Goal: Task Accomplishment & Management: Manage account settings

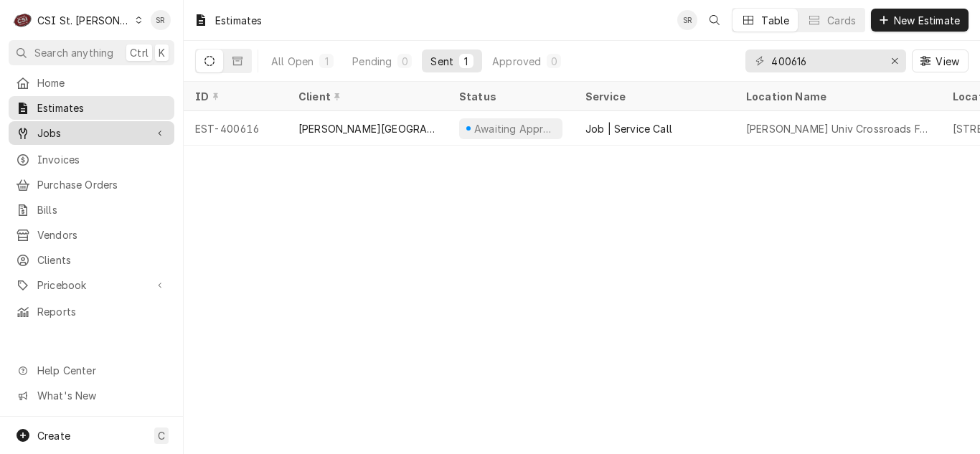
click at [65, 128] on span "Jobs" at bounding box center [91, 133] width 108 height 15
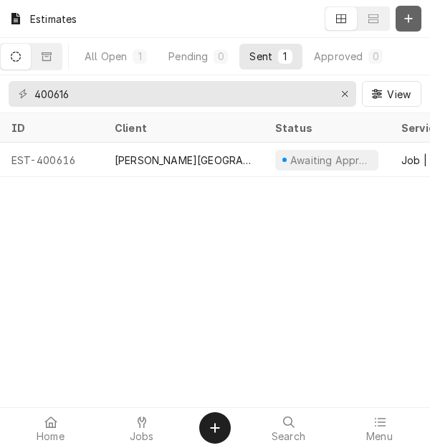
click at [405, 14] on icon "Dynamic Content Wrapper" at bounding box center [409, 19] width 9 height 10
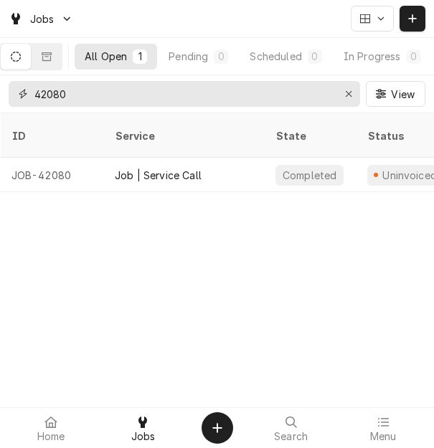
click at [0, 83] on html "Jobs All Open 1 Pending 0 Scheduled 0 In Progress 0 On Hold 0 Completed 1 42080…" at bounding box center [217, 224] width 434 height 448
type input "43495"
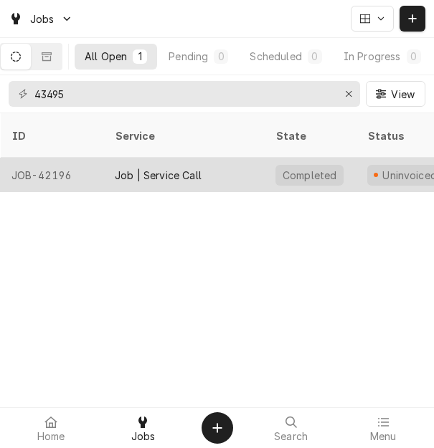
click at [179, 168] on div "Job | Service Call" at bounding box center [158, 175] width 87 height 15
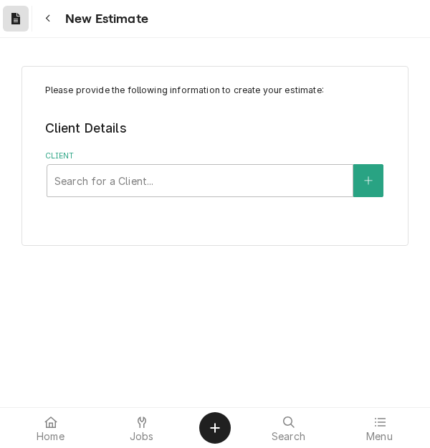
click at [14, 16] on icon "Dynamic Content Wrapper" at bounding box center [15, 18] width 9 height 11
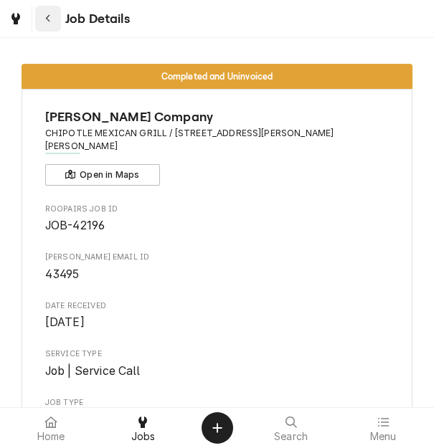
click at [50, 16] on icon "Navigate back" at bounding box center [48, 19] width 6 height 10
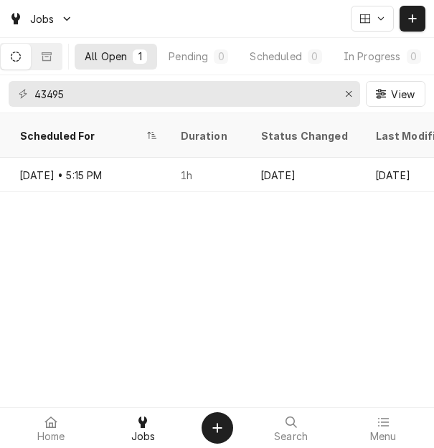
scroll to position [0, 1866]
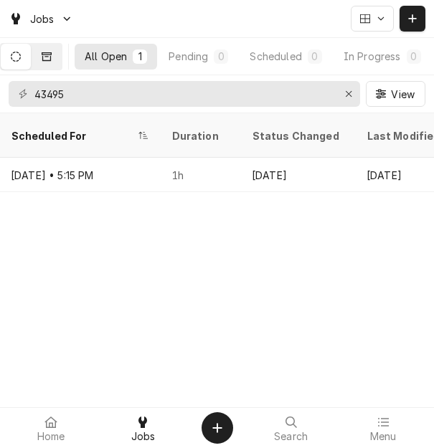
click at [52, 53] on icon "Dynamic Content Wrapper" at bounding box center [47, 57] width 10 height 10
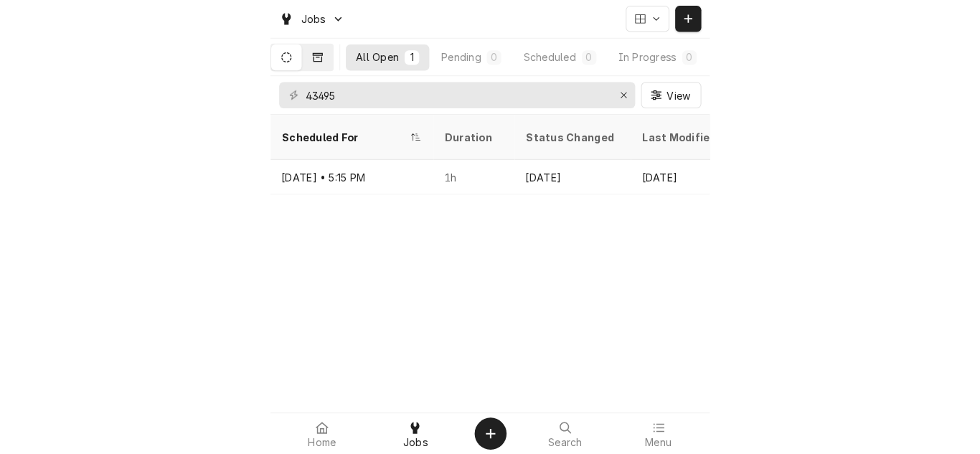
scroll to position [0, 0]
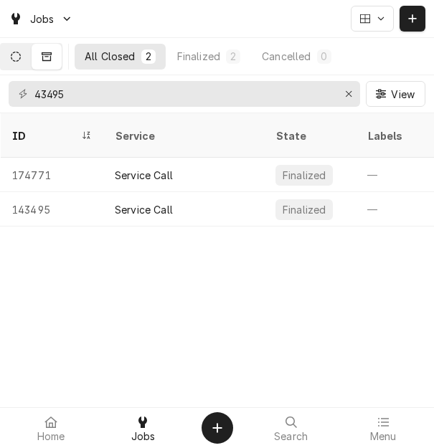
click at [21, 52] on icon "Dynamic Content Wrapper" at bounding box center [16, 57] width 10 height 10
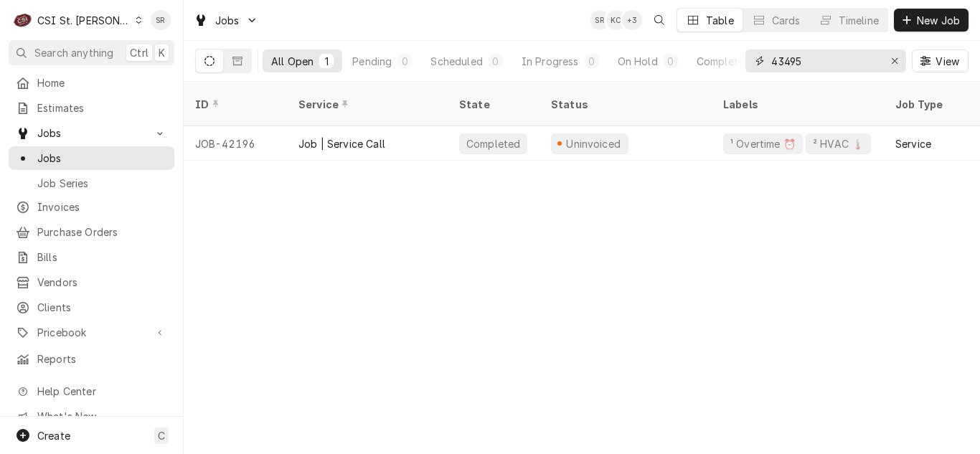
click at [433, 64] on input "43495" at bounding box center [825, 60] width 108 height 23
click at [433, 25] on div "Timeline" at bounding box center [858, 20] width 40 height 15
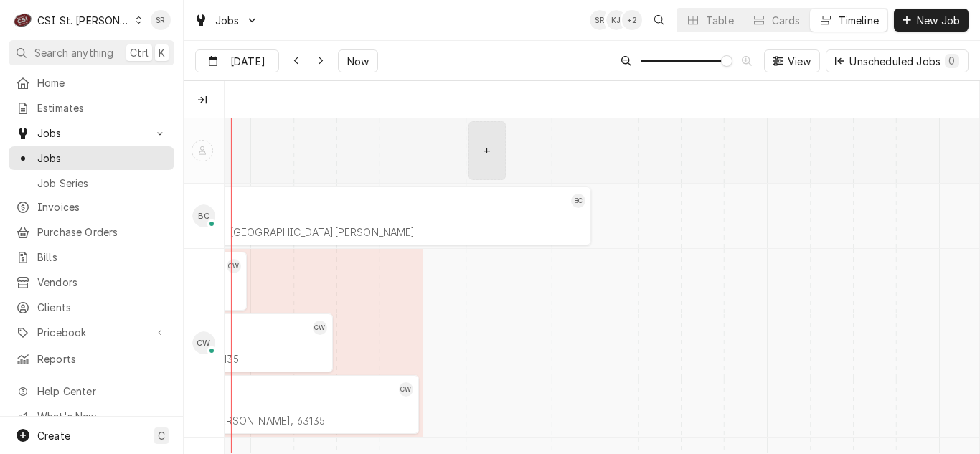
scroll to position [0, 14993]
click at [357, 60] on span "Now" at bounding box center [357, 61] width 27 height 15
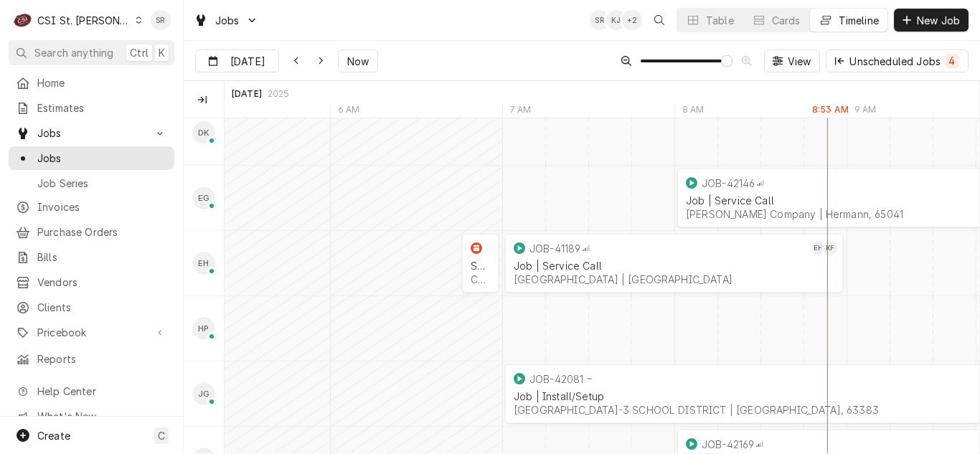
scroll to position [574, 0]
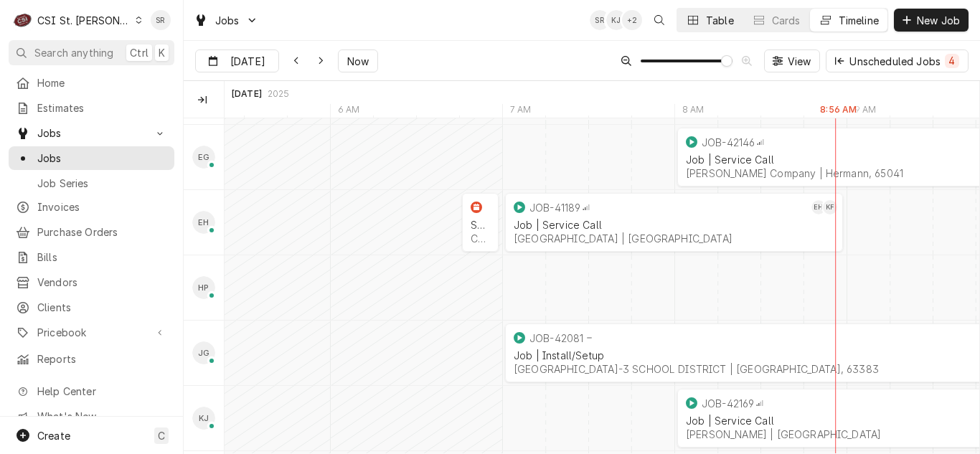
click at [433, 24] on div "Table" at bounding box center [720, 20] width 28 height 15
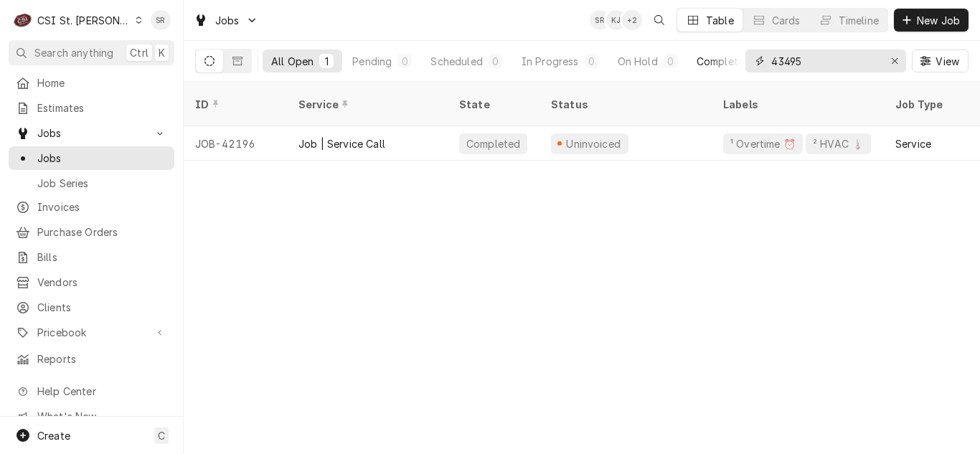
drag, startPoint x: 816, startPoint y: 63, endPoint x: 738, endPoint y: 67, distance: 78.3
click at [433, 67] on div "All Open 1 Pending 0 Scheduled 0 In Progress 0 On Hold 0 Completed 1 43495 View" at bounding box center [581, 61] width 773 height 40
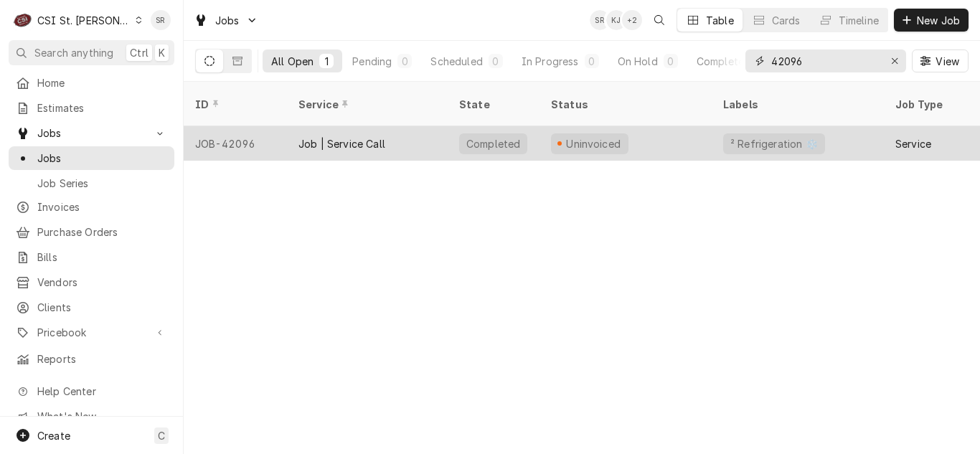
type input "42096"
click at [388, 126] on div "Job | Service Call" at bounding box center [367, 143] width 161 height 34
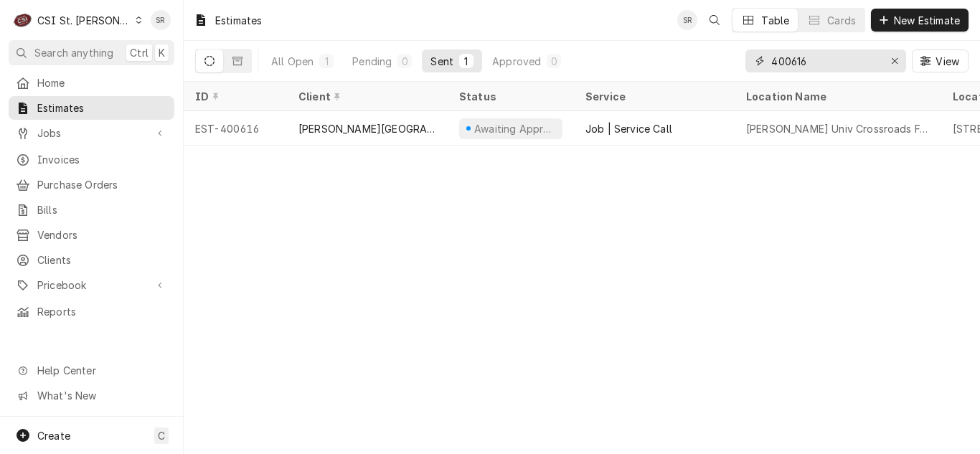
drag, startPoint x: 808, startPoint y: 63, endPoint x: 768, endPoint y: 62, distance: 39.5
click at [430, 62] on div "400616" at bounding box center [825, 60] width 161 height 23
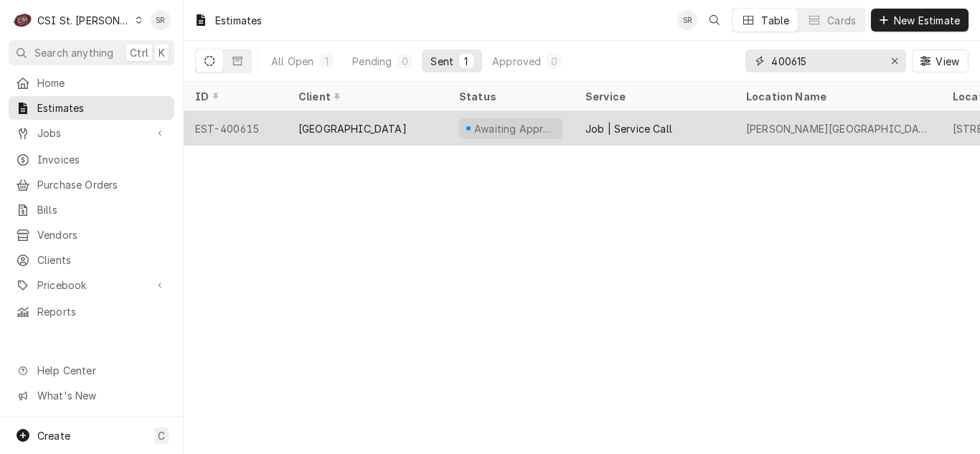
type input "400615"
click at [428, 114] on div "[GEOGRAPHIC_DATA]" at bounding box center [367, 128] width 161 height 34
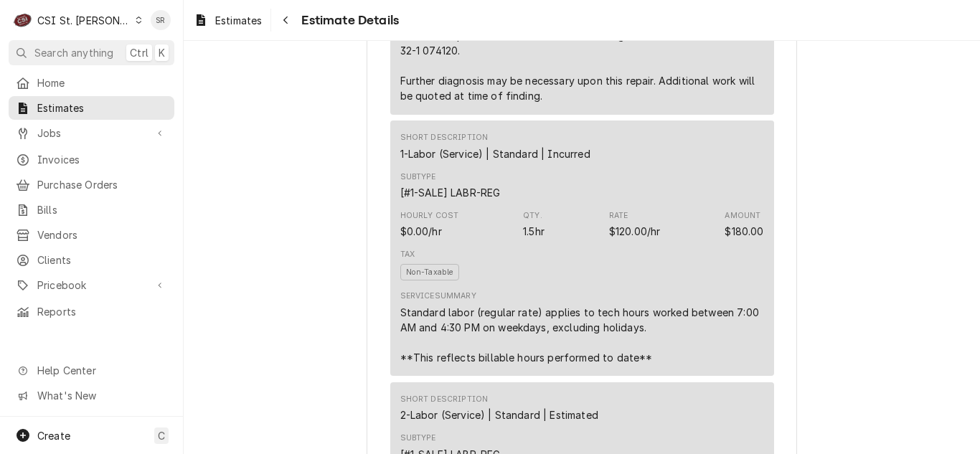
scroll to position [1291, 0]
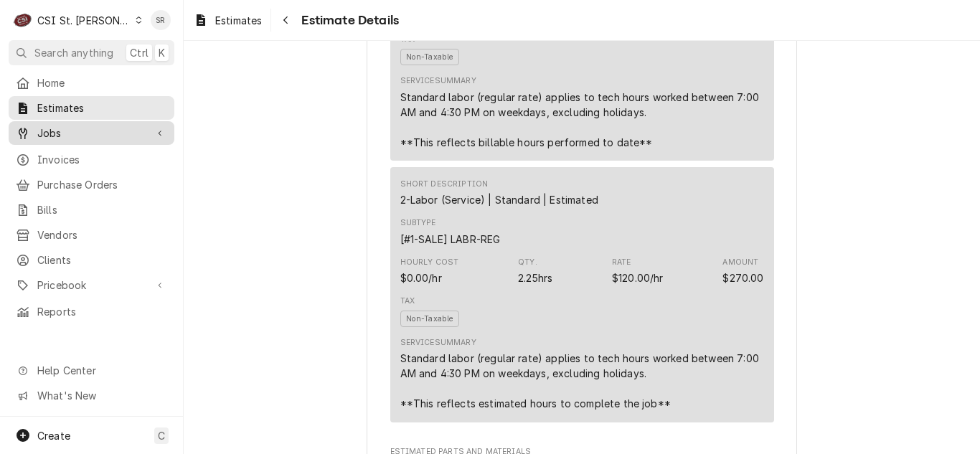
drag, startPoint x: 70, startPoint y: 124, endPoint x: 70, endPoint y: 139, distance: 15.1
click at [70, 126] on span "Jobs" at bounding box center [91, 133] width 108 height 15
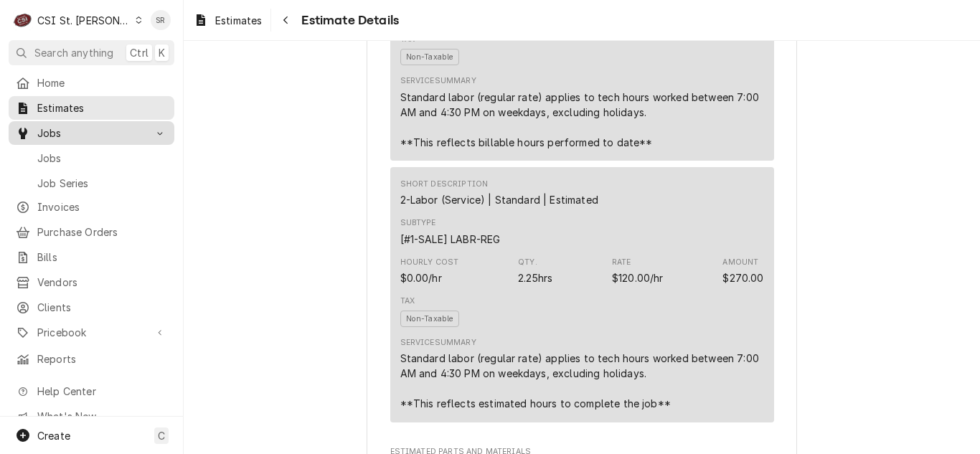
click at [70, 151] on span "Jobs" at bounding box center [102, 158] width 130 height 15
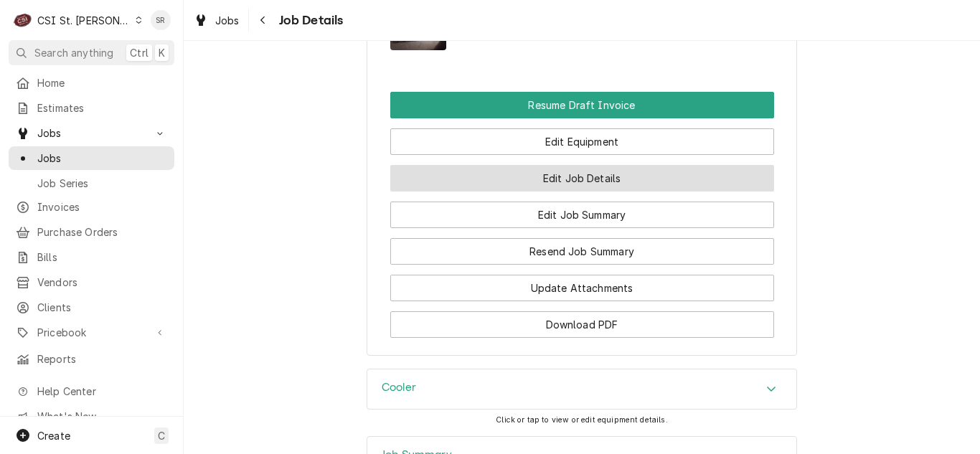
scroll to position [1363, 0]
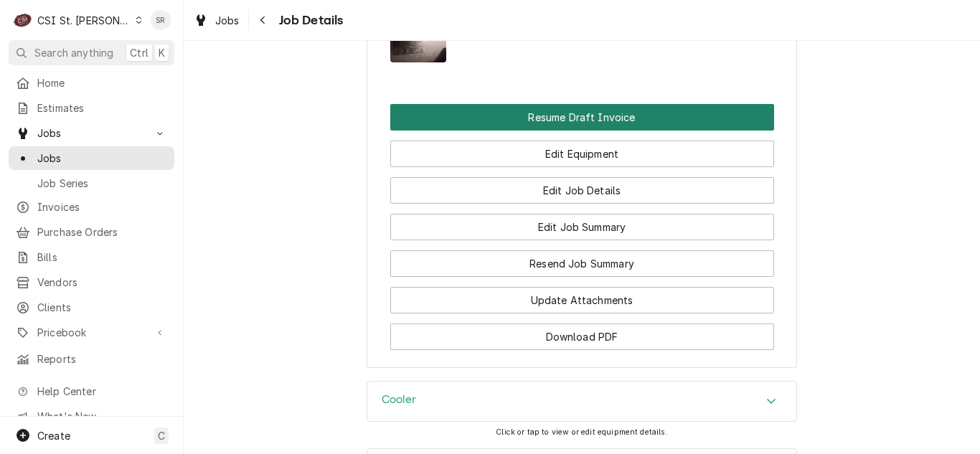
click at [550, 131] on button "Resume Draft Invoice" at bounding box center [582, 117] width 384 height 27
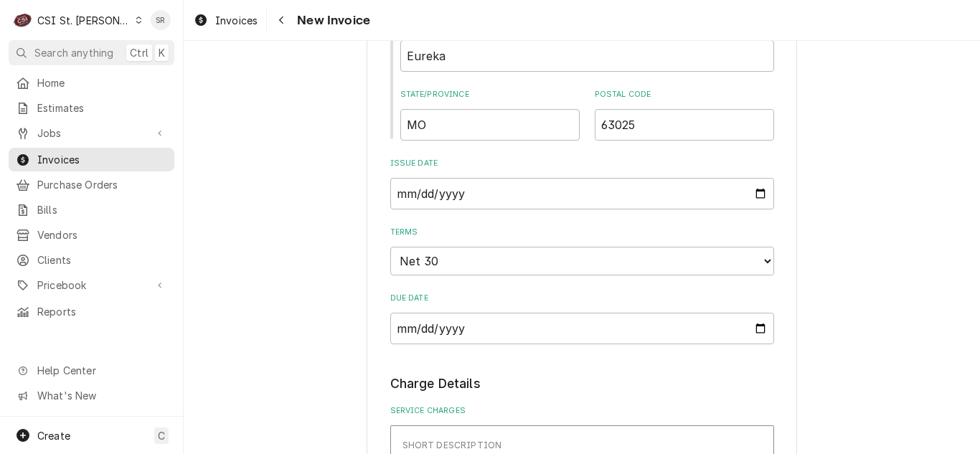
scroll to position [861, 0]
click at [757, 191] on input "2025-08-19" at bounding box center [582, 193] width 384 height 32
type input "2025-08-22"
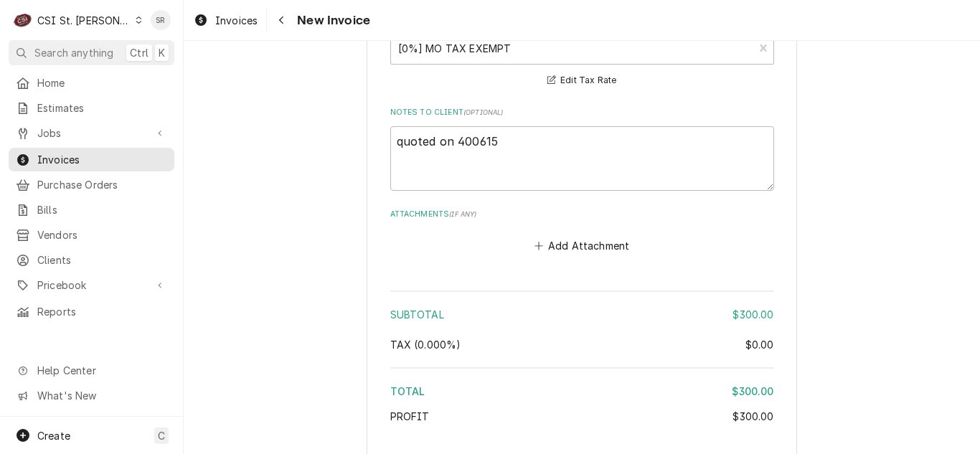
scroll to position [2223, 0]
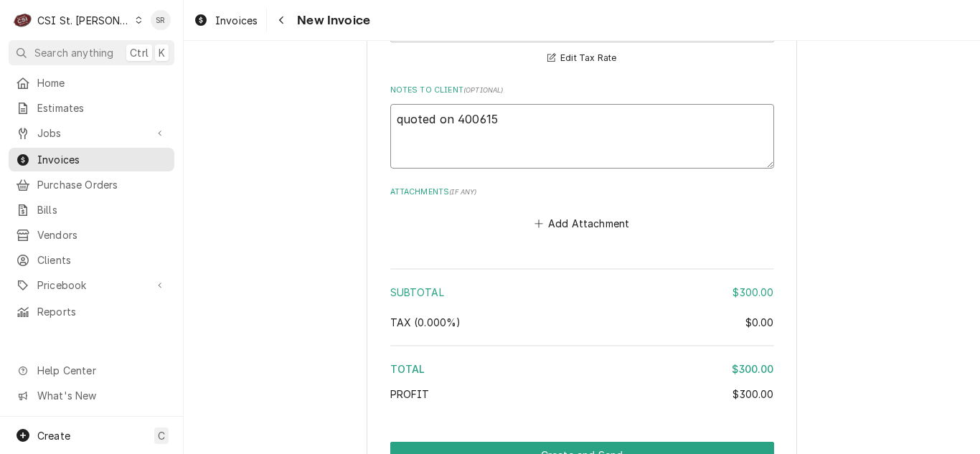
click at [531, 126] on textarea "quoted on 400615" at bounding box center [582, 136] width 384 height 65
click at [446, 104] on textarea "quoted on 400615" at bounding box center [582, 136] width 384 height 65
drag, startPoint x: 447, startPoint y: 103, endPoint x: 328, endPoint y: 95, distance: 119.3
type textarea "x"
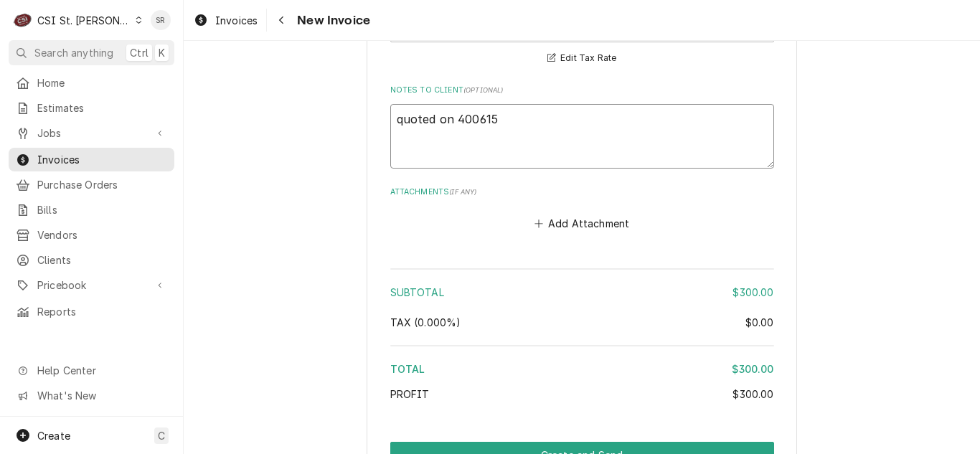
type textarea "400615"
type textarea "x"
type textarea "400615"
click at [440, 104] on textarea "400615" at bounding box center [582, 136] width 384 height 65
type textarea "x"
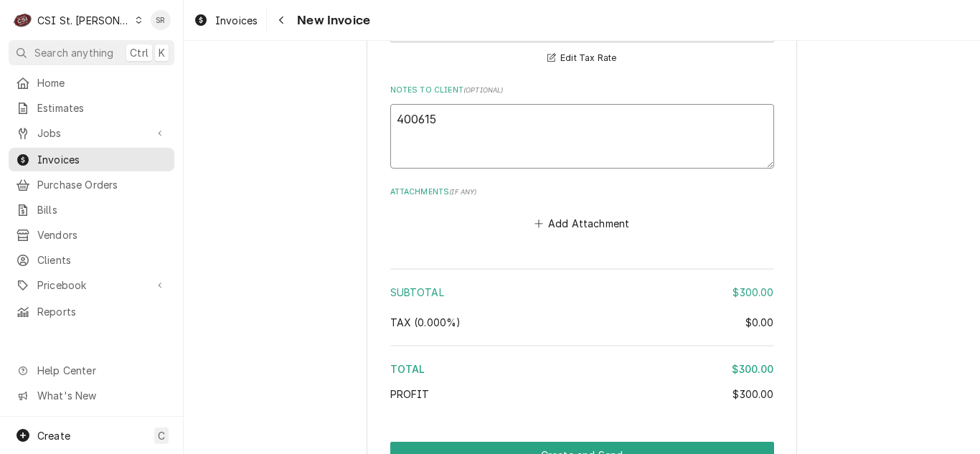
type textarea "400615"
type textarea "x"
type textarea "400615 r"
type textarea "x"
type textarea "400615 re"
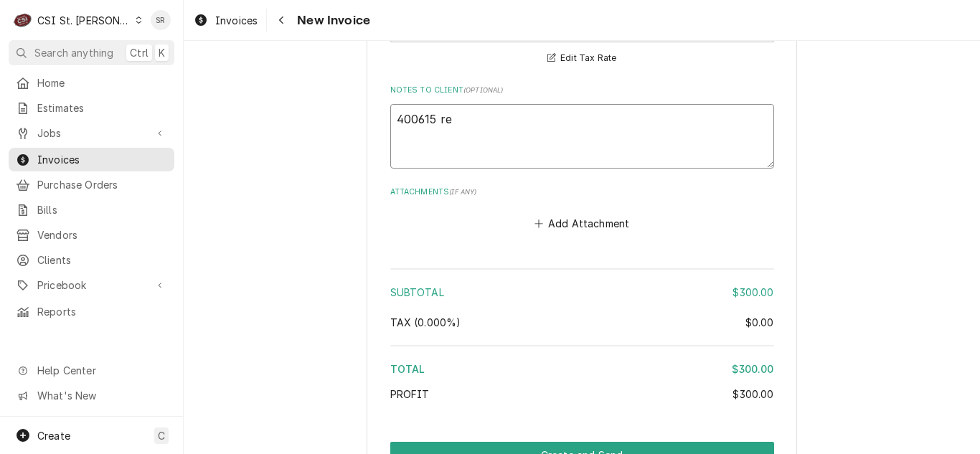
type textarea "x"
type textarea "400615 rej"
type textarea "x"
type textarea "400615 reje"
type textarea "x"
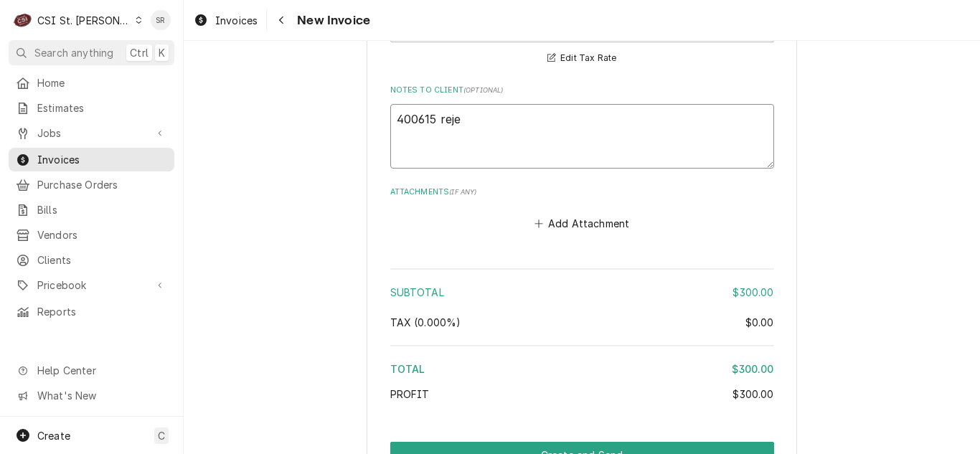
type textarea "400615 rejec"
type textarea "x"
type textarea "400615 reject"
type textarea "x"
type textarea "400615 rejecte"
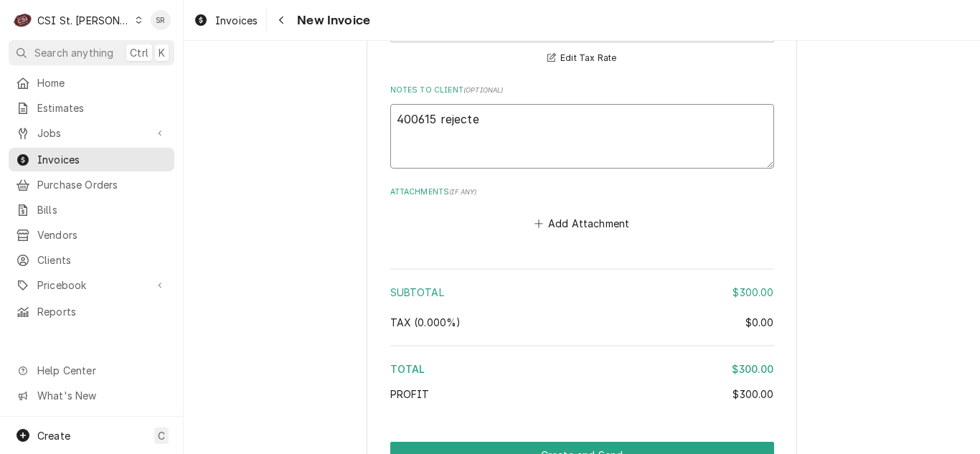
type textarea "x"
type textarea "400615 rejected"
type textarea "x"
type textarea "400615 rejected"
type textarea "x"
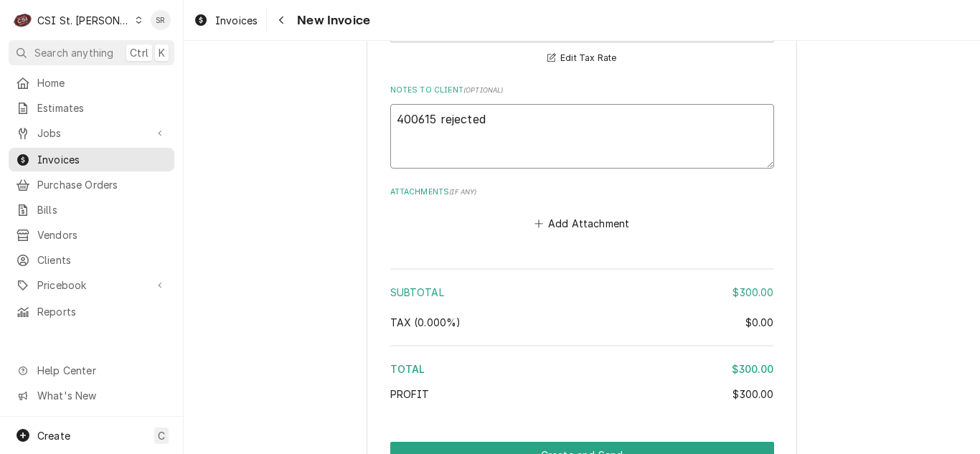
type textarea "400615 rejected ="
type textarea "x"
type textarea "400615 rejected ="
type textarea "x"
type textarea "400615 rejected = b"
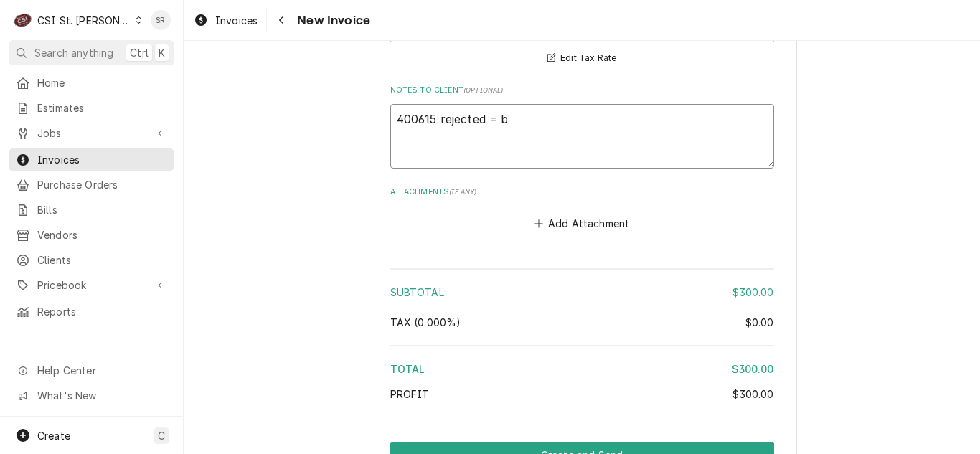
type textarea "x"
type textarea "400615 rejected = bi"
type textarea "x"
type textarea "400615 rejected = bil"
type textarea "x"
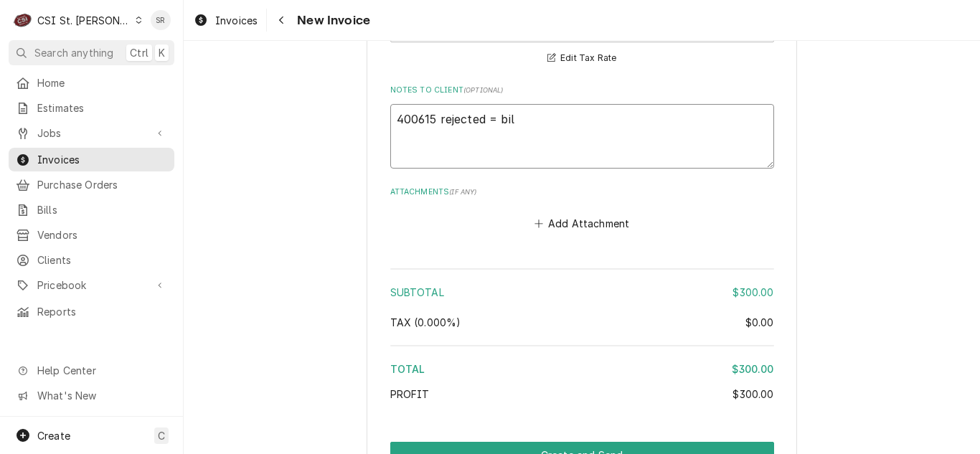
type textarea "400615 rejected = bill"
type textarea "x"
type textarea "400615 rejected = bil"
type textarea "x"
type textarea "400615 rejected = bi"
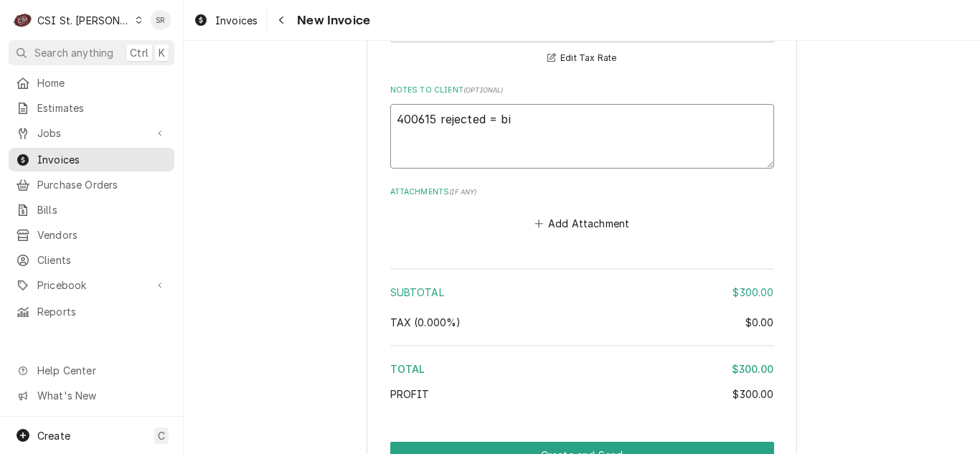
type textarea "x"
type textarea "400615 rejected = b"
type textarea "x"
type textarea "400615 rejected ="
type textarea "x"
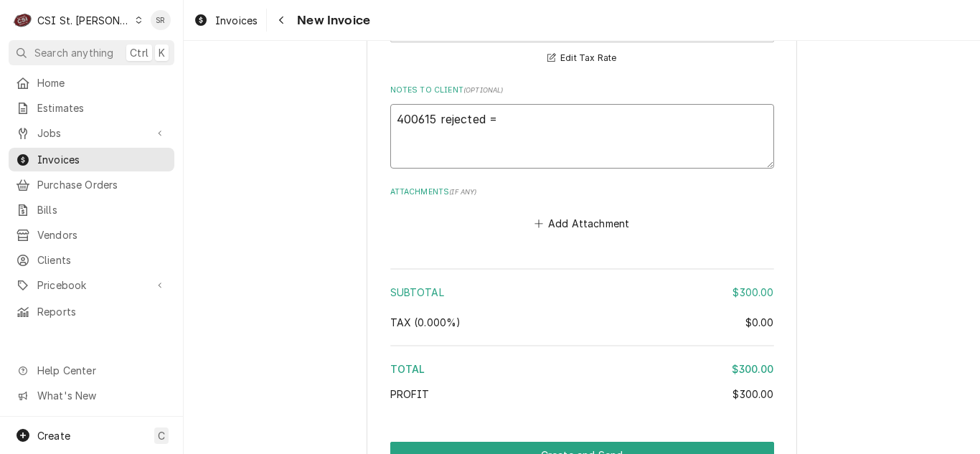
type textarea "400615 rejected ="
type textarea "x"
type textarea "400615 rejected"
type textarea "x"
type textarea "400615 rejected -"
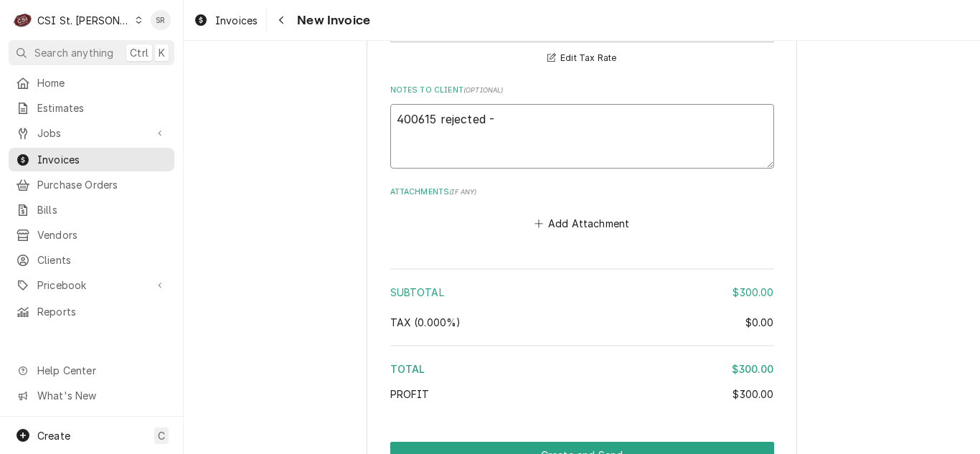
type textarea "x"
type textarea "400615 rejected - b"
type textarea "x"
type textarea "400615 rejected - bni"
type textarea "x"
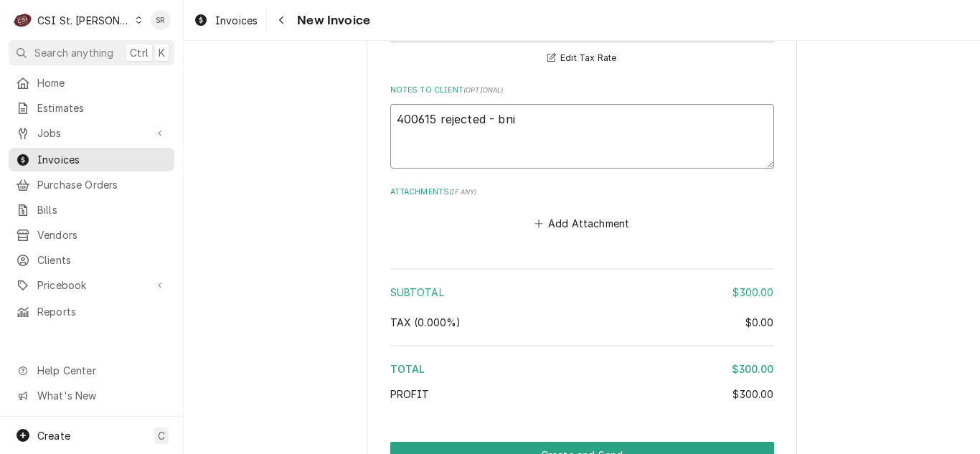
type textarea "400615 rejected - bn"
type textarea "x"
type textarea "400615 rejected - b"
type textarea "x"
type textarea "400615 rejected - bi"
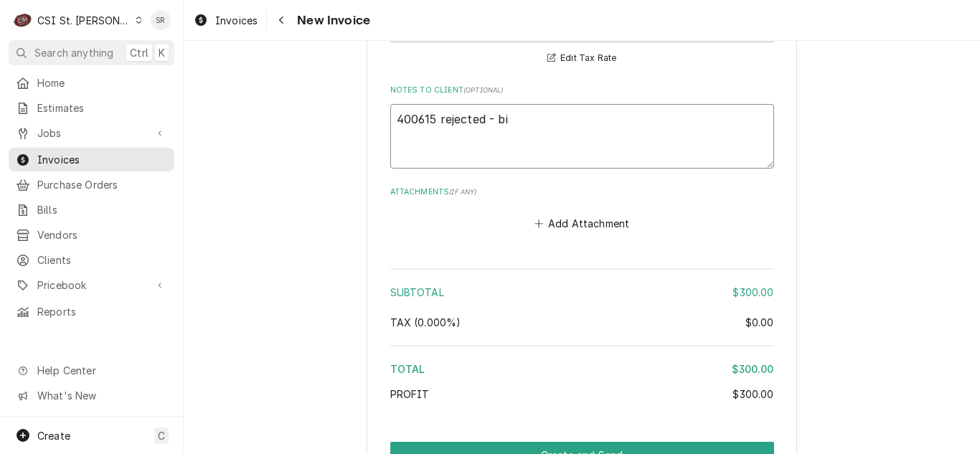
type textarea "x"
type textarea "400615 rejected - bil"
type textarea "x"
type textarea "400615 rejected - bill"
type textarea "x"
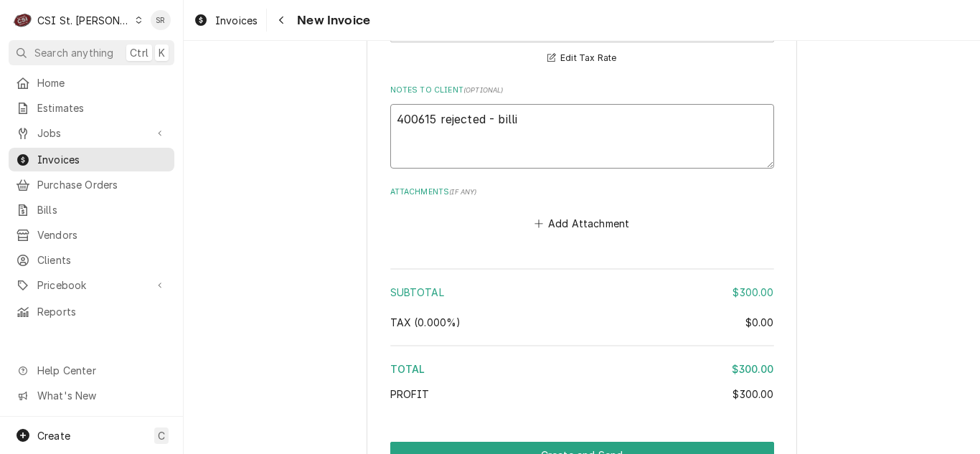
type textarea "400615 rejected - billin"
type textarea "x"
type textarea "400615 rejected - billing"
type textarea "x"
type textarea "400615 rejected - billing"
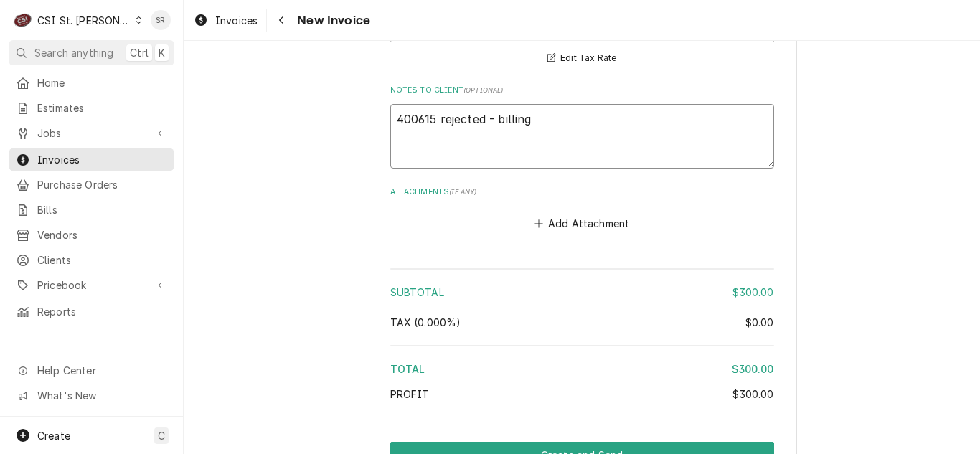
type textarea "x"
type textarea "400615 rejected - billing i"
type textarea "x"
type textarea "400615 rejected - billing inc"
type textarea "x"
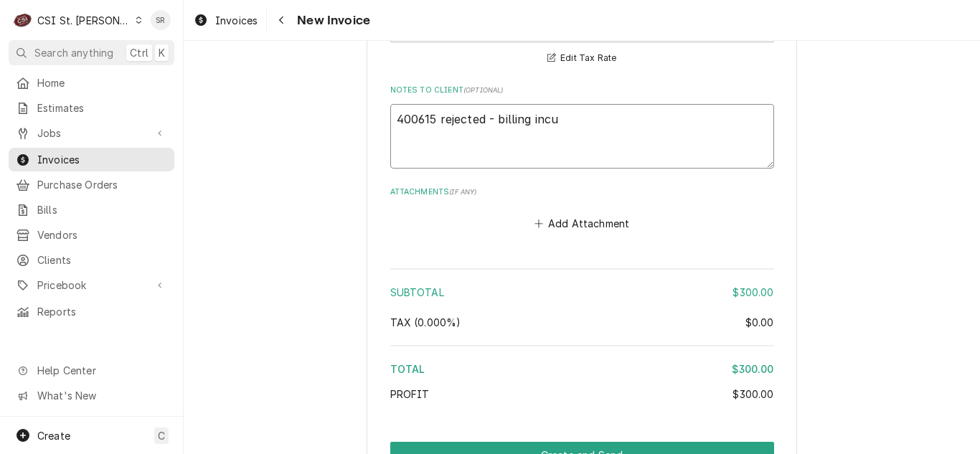
type textarea "400615 rejected - billing incur"
type textarea "x"
type textarea "400615 rejected - billing incurr"
type textarea "x"
type textarea "400615 rejected - billing incurrd"
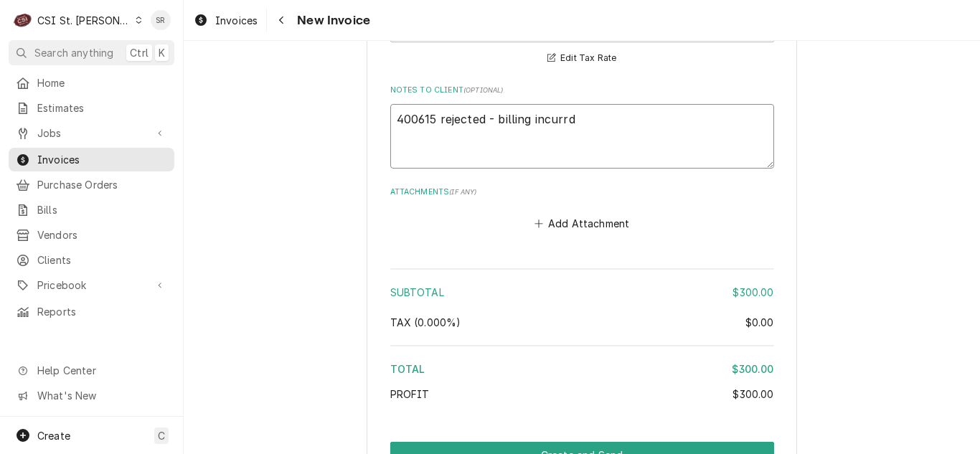
type textarea "x"
type textarea "400615 rejected - billing incurr"
type textarea "x"
type textarea "400615 rejected - billing incurre"
type textarea "x"
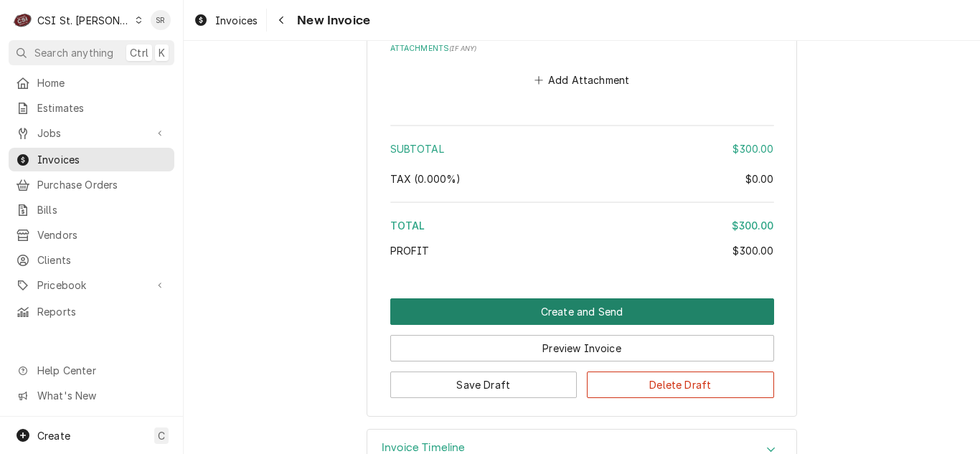
type textarea "400615 rejected - billing incurred"
click at [539, 301] on button "Create and Send" at bounding box center [582, 311] width 384 height 27
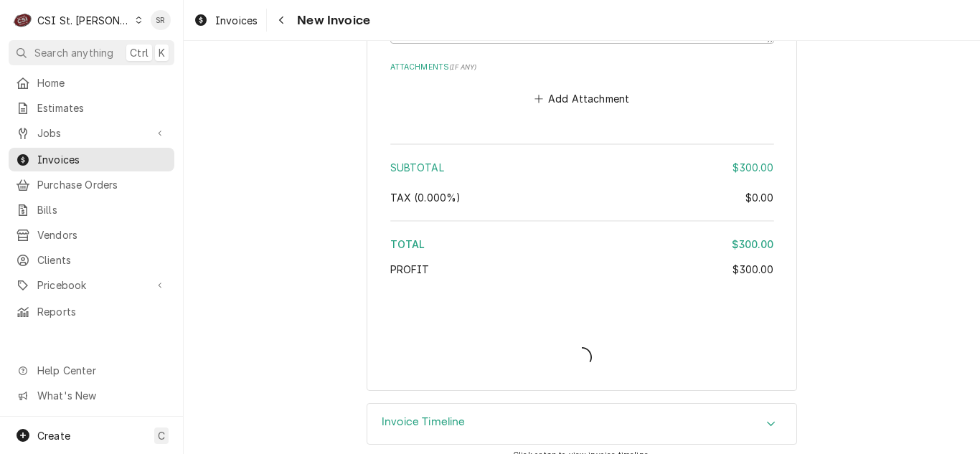
type textarea "x"
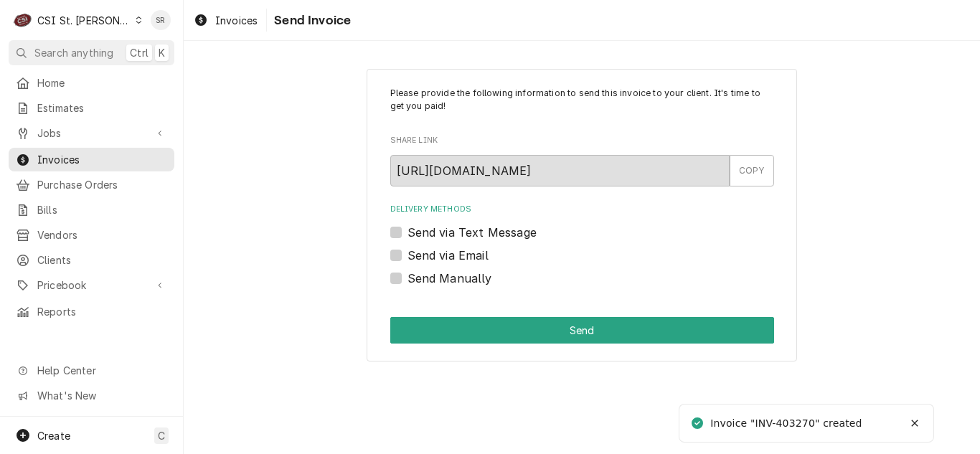
click at [440, 257] on label "Send via Email" at bounding box center [447, 255] width 81 height 17
click at [440, 257] on input "Send via Email" at bounding box center [599, 263] width 384 height 32
checkbox input "true"
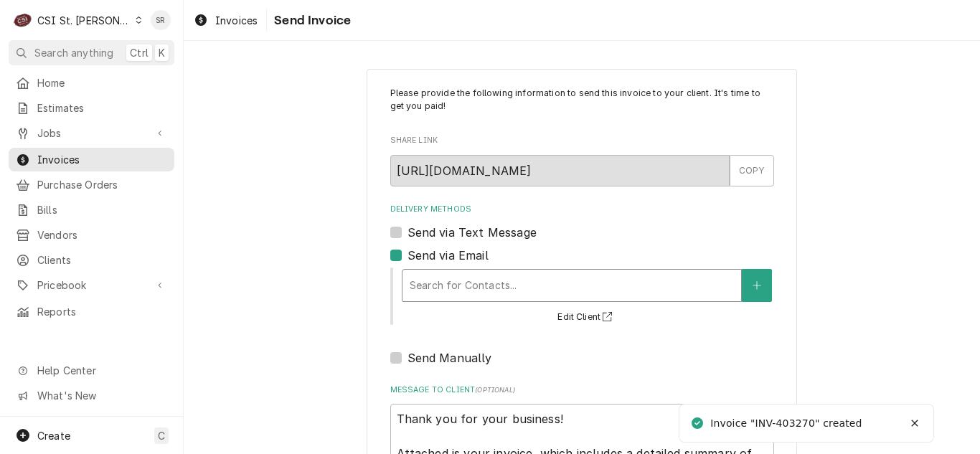
click at [516, 289] on div "Delivery Methods" at bounding box center [572, 286] width 324 height 26
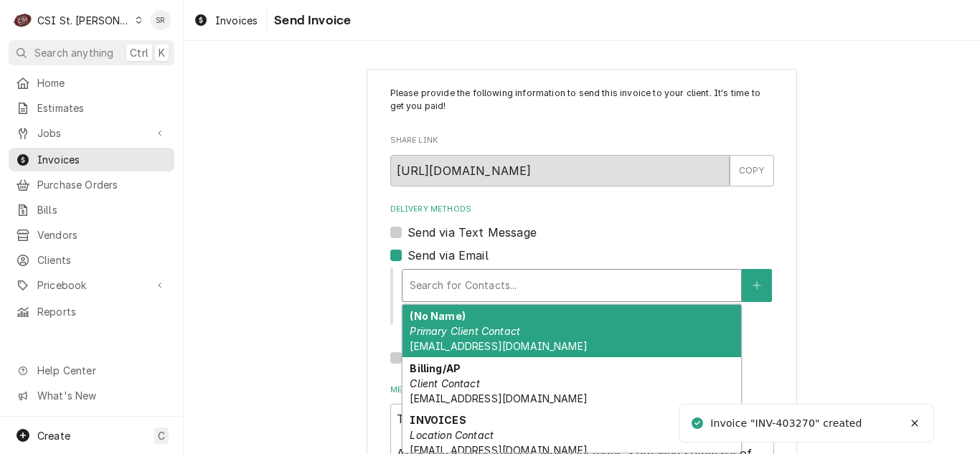
click at [498, 339] on div "(No Name) Primary Client Contact [EMAIL_ADDRESS][DOMAIN_NAME]" at bounding box center [571, 331] width 339 height 52
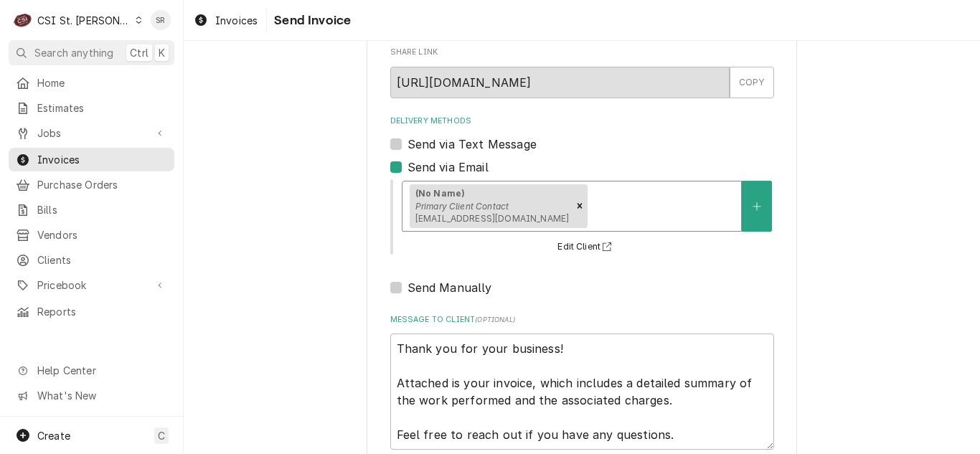
scroll to position [171, 0]
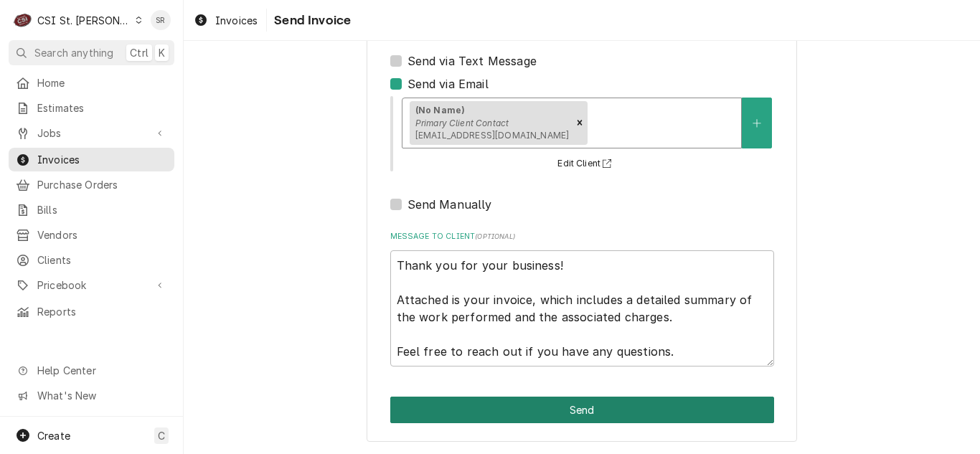
click at [570, 402] on button "Send" at bounding box center [582, 410] width 384 height 27
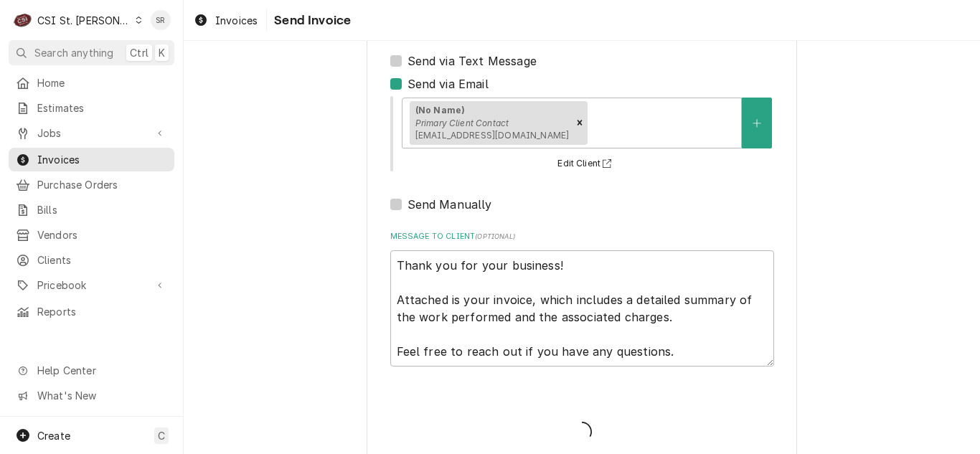
type textarea "x"
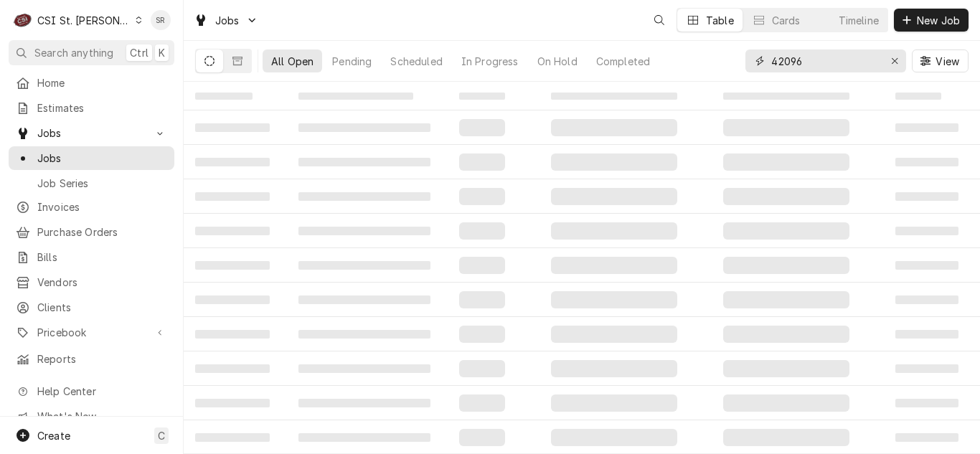
click at [762, 57] on div "42096" at bounding box center [825, 60] width 161 height 23
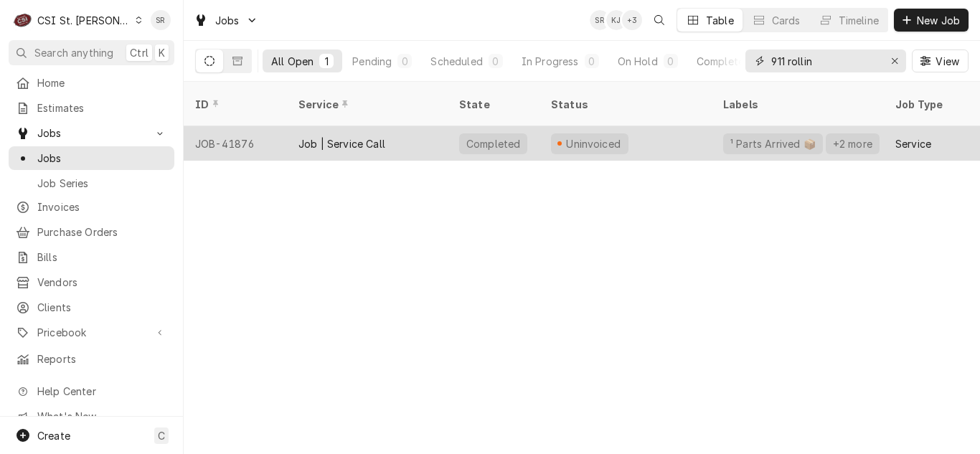
type input "911 rollin"
click at [328, 126] on div "Job | Service Call" at bounding box center [367, 143] width 161 height 34
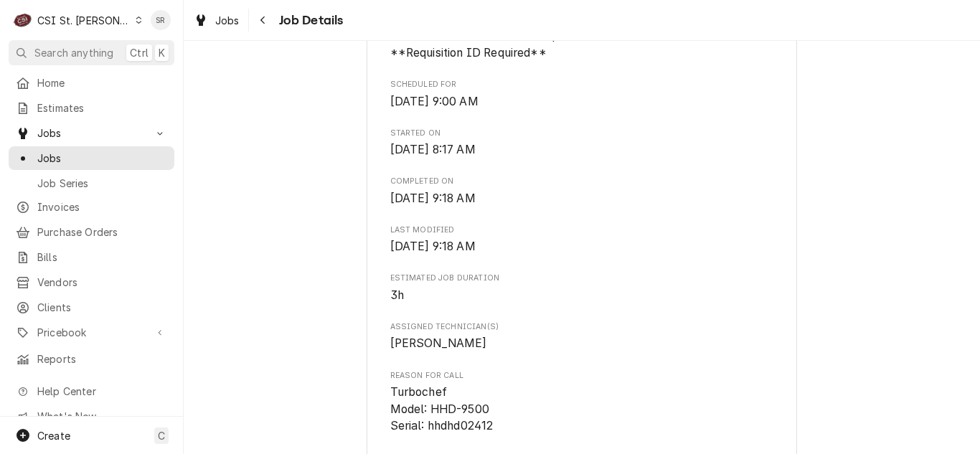
scroll to position [502, 0]
